Goal: Information Seeking & Learning: Check status

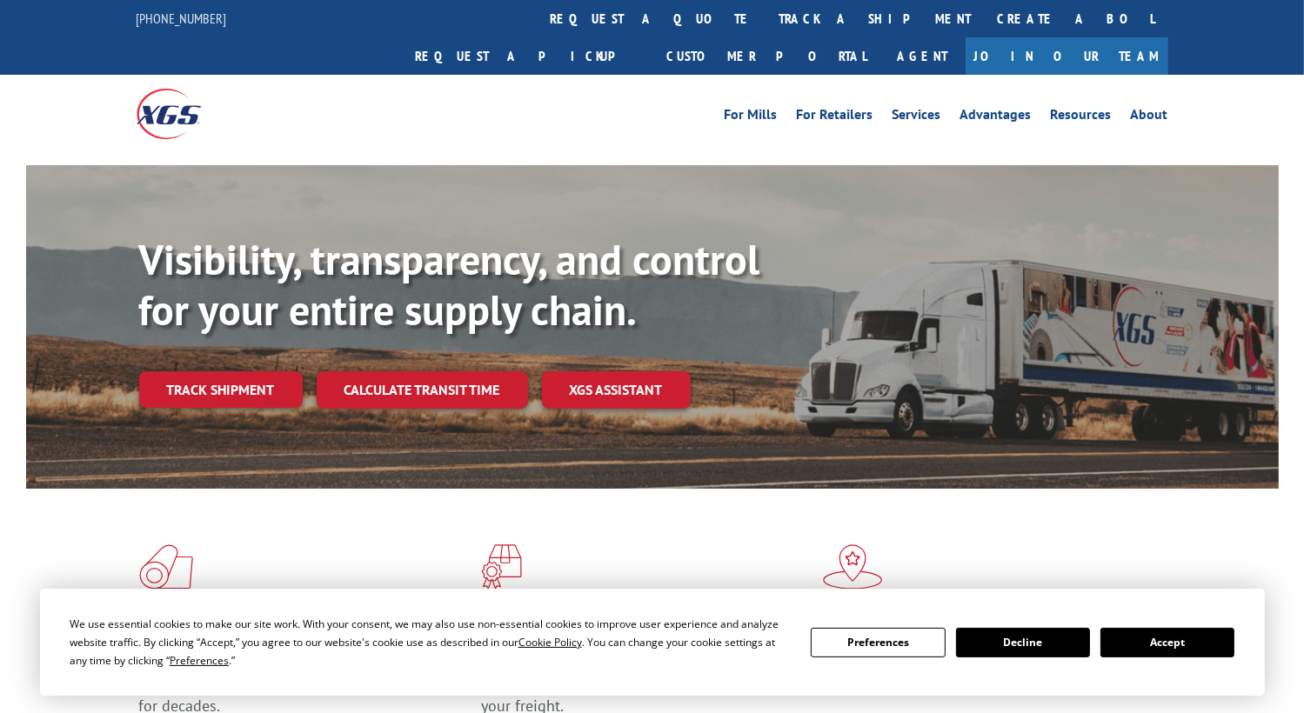
click at [766, 8] on link "track a shipment" at bounding box center [875, 18] width 218 height 37
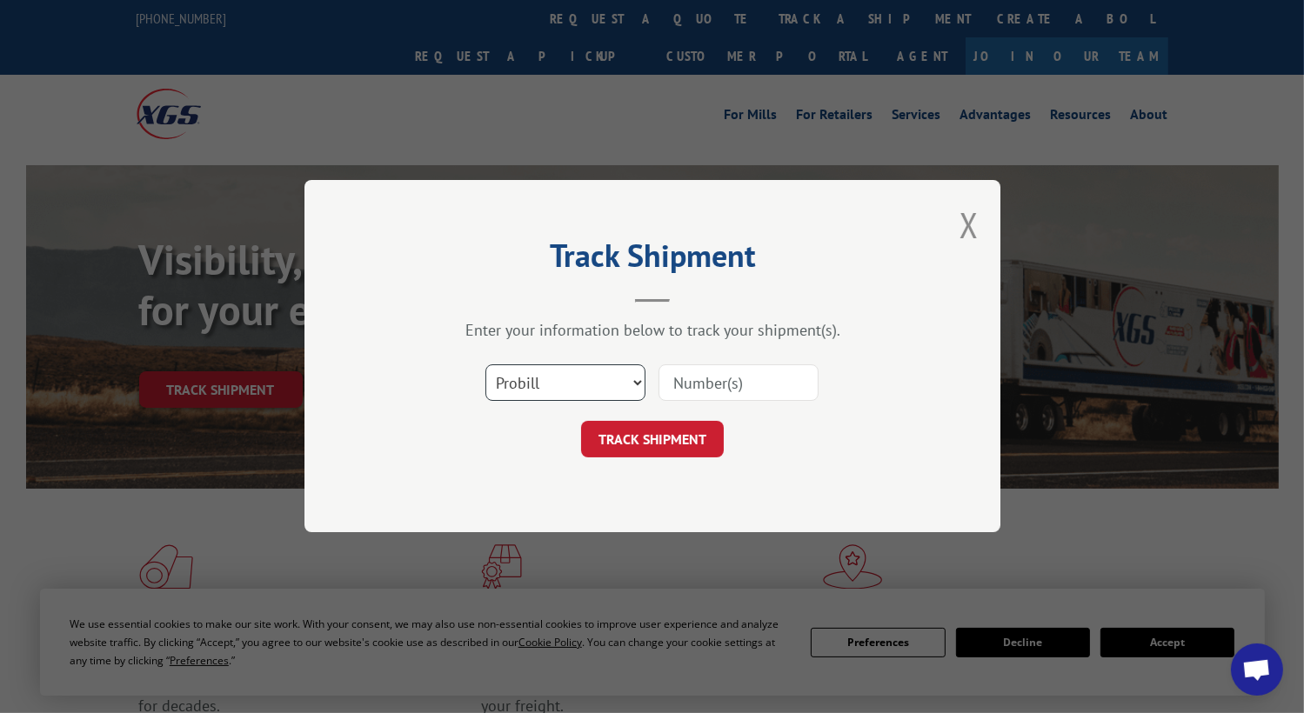
click at [628, 377] on select "Select category... Probill BOL PO" at bounding box center [565, 383] width 160 height 37
select select "bol"
click at [485, 365] on select "Select category... Probill BOL PO" at bounding box center [565, 383] width 160 height 37
click at [716, 396] on input at bounding box center [738, 383] width 160 height 37
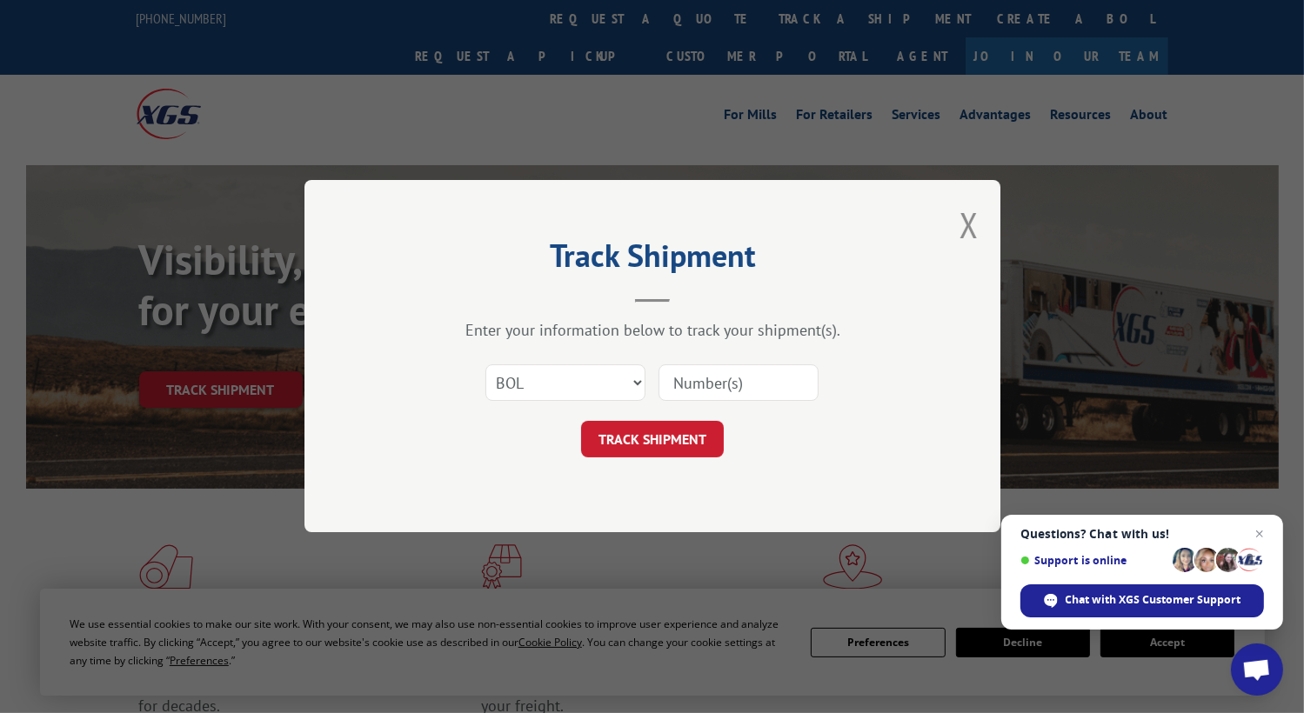
paste input "2873937"
type input "2873937"
click at [651, 444] on button "TRACK SHIPMENT" at bounding box center [652, 440] width 143 height 37
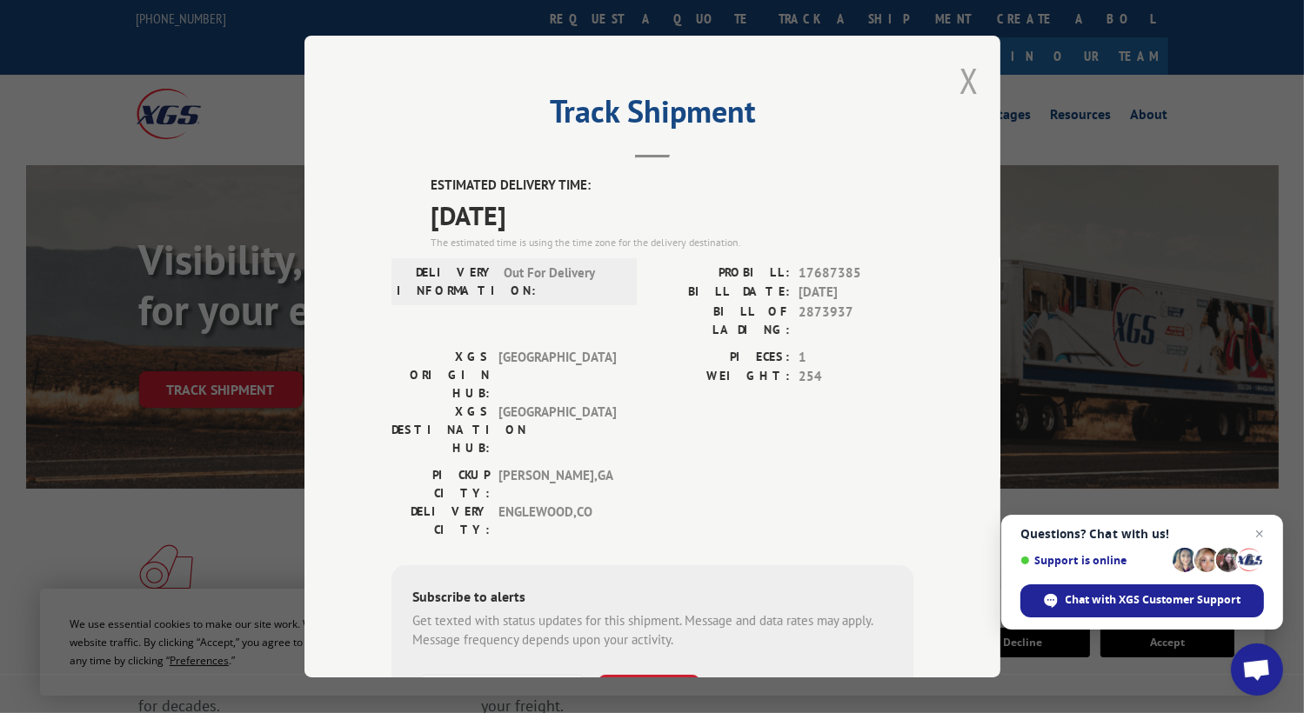
click at [959, 80] on button "Close modal" at bounding box center [968, 80] width 19 height 46
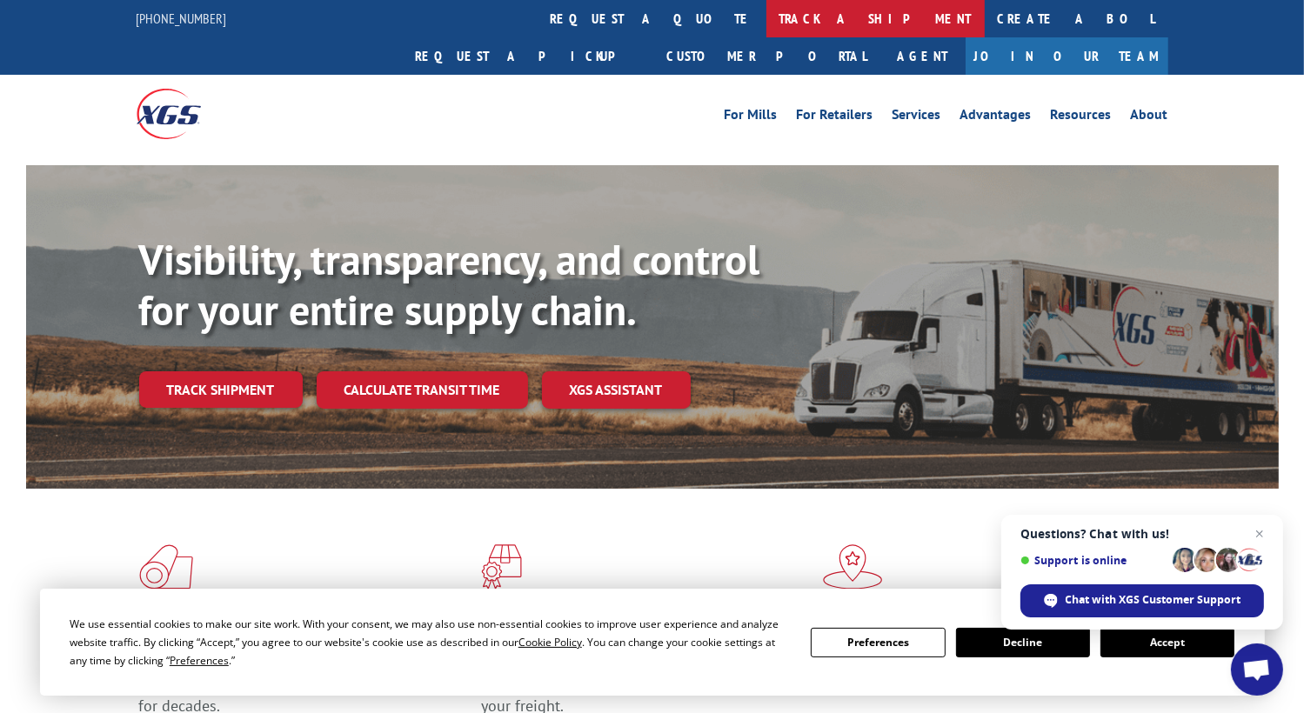
click at [766, 10] on link "track a shipment" at bounding box center [875, 18] width 218 height 37
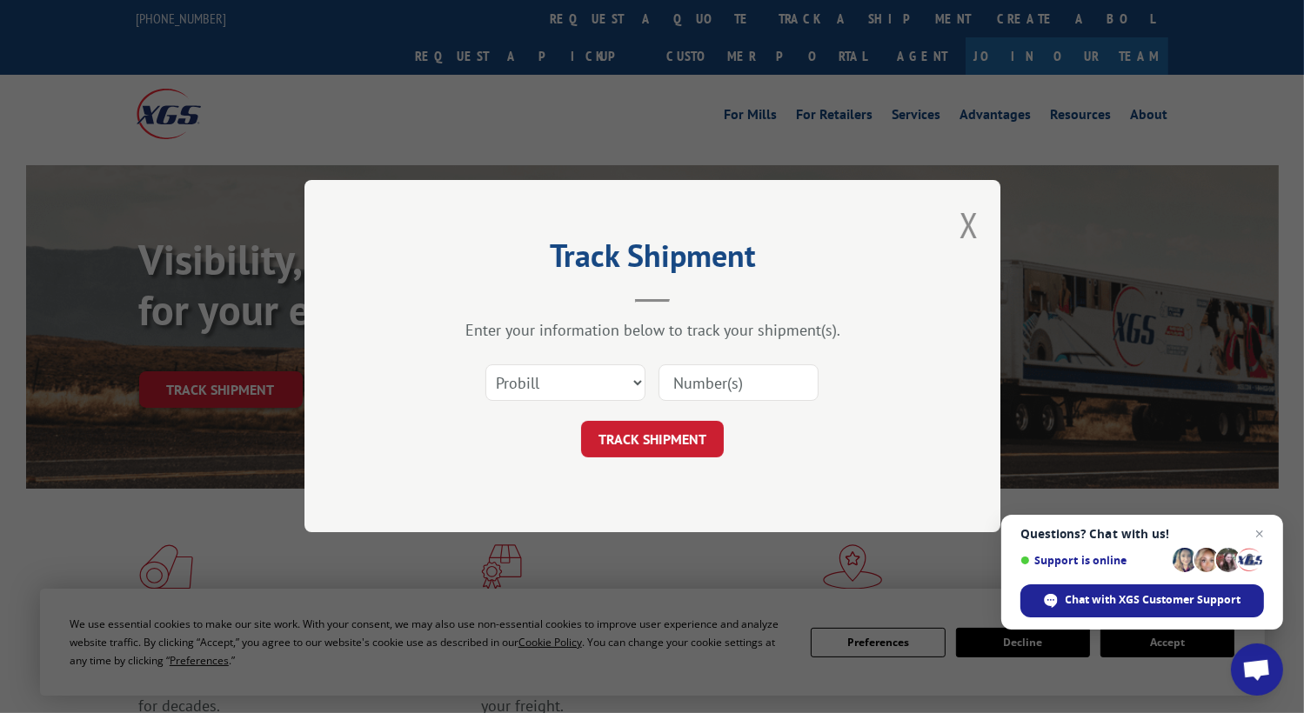
click at [644, 361] on div "Select category... Probill BOL PO" at bounding box center [652, 383] width 522 height 57
click at [637, 377] on select "Select category... Probill BOL PO" at bounding box center [565, 383] width 160 height 37
select select "bol"
click at [485, 365] on select "Select category... Probill BOL PO" at bounding box center [565, 383] width 160 height 37
click at [704, 382] on input at bounding box center [738, 383] width 160 height 37
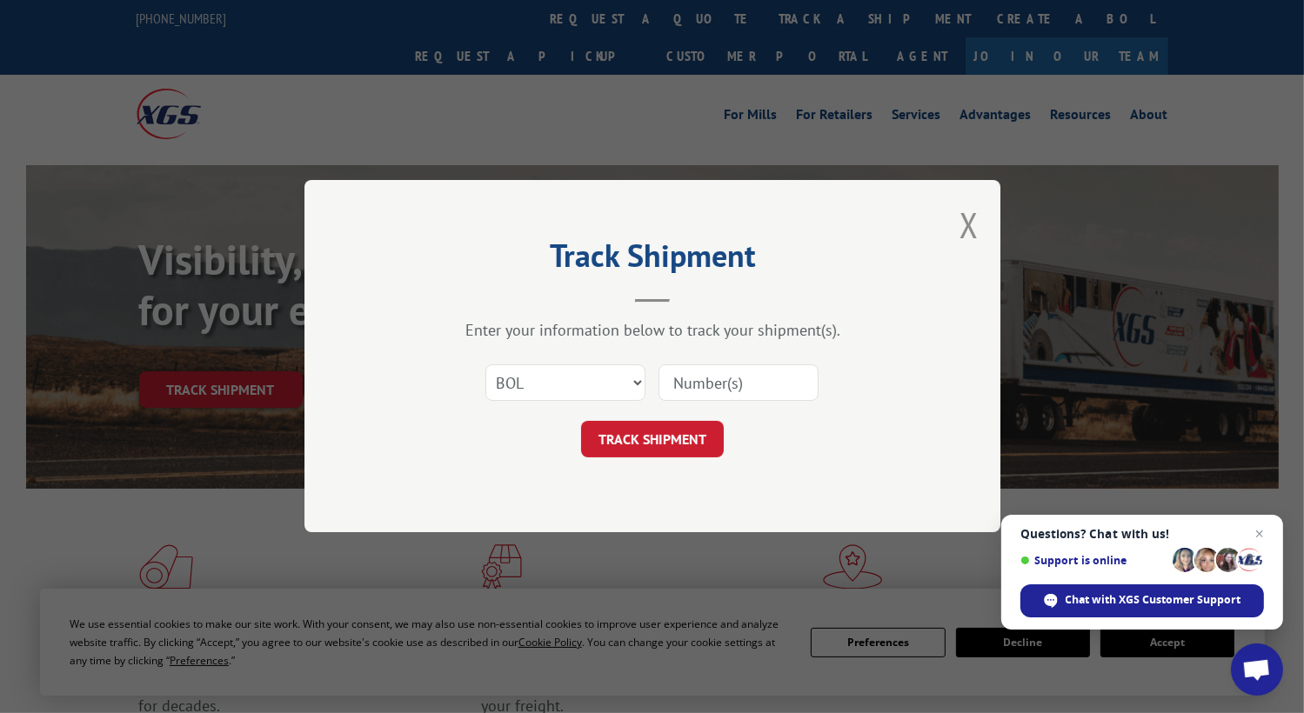
paste input "2874120"
type input "2874120"
click at [681, 424] on button "TRACK SHIPMENT" at bounding box center [652, 440] width 143 height 37
